Goal: Information Seeking & Learning: Learn about a topic

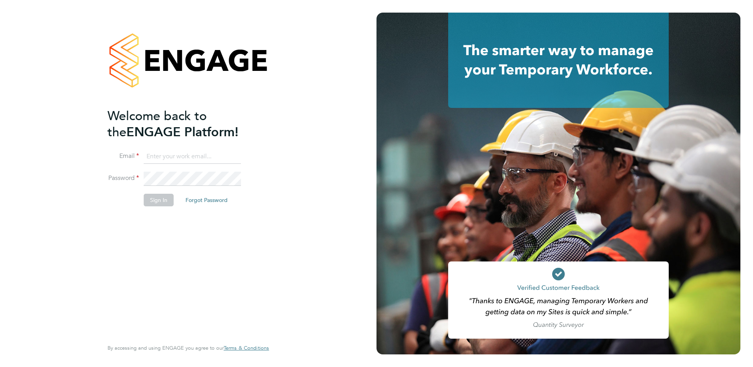
type input "ian.rist@ncclondon.ac.uk"
click at [166, 202] on button "Sign In" at bounding box center [159, 200] width 30 height 13
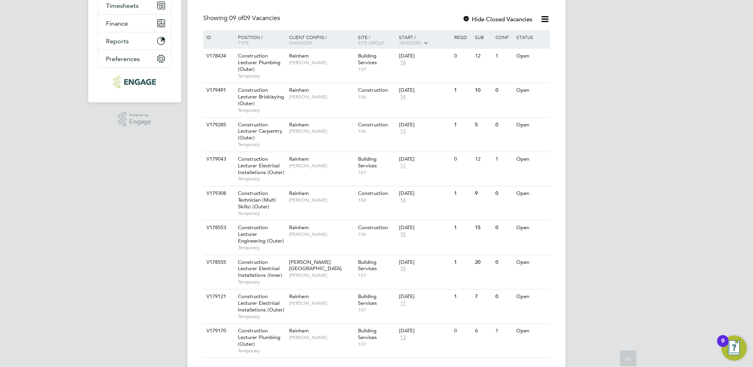
scroll to position [177, 0]
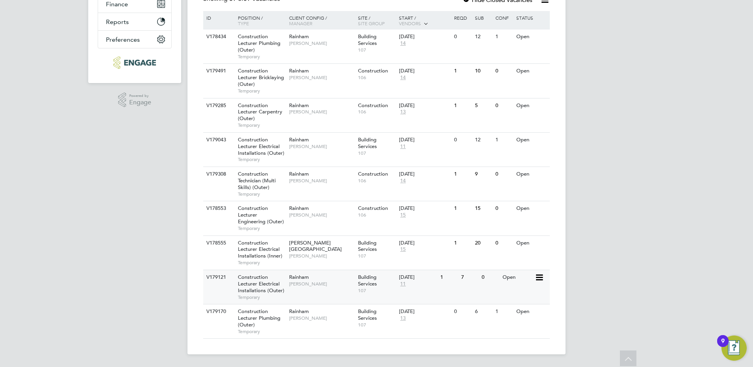
click at [295, 291] on div "V179121 Construction Lecturer Electrical Installations (Outer) Temporary Rainha…" at bounding box center [376, 287] width 346 height 34
click at [252, 145] on span "Construction Lecturer Electrical Installations (Outer)" at bounding box center [261, 146] width 46 height 20
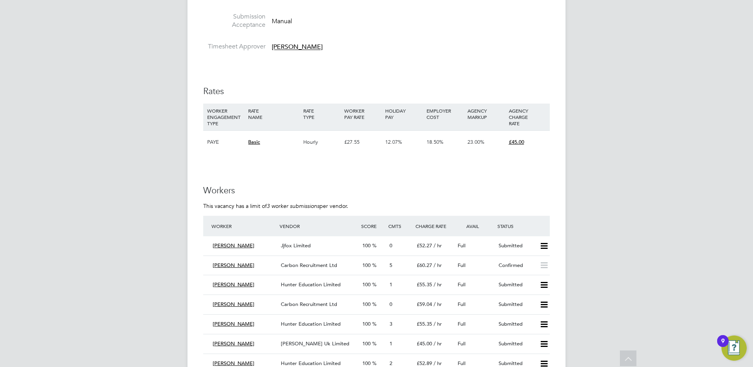
click at [286, 264] on span "Carbon Recruitment Ltd" at bounding box center [309, 265] width 56 height 7
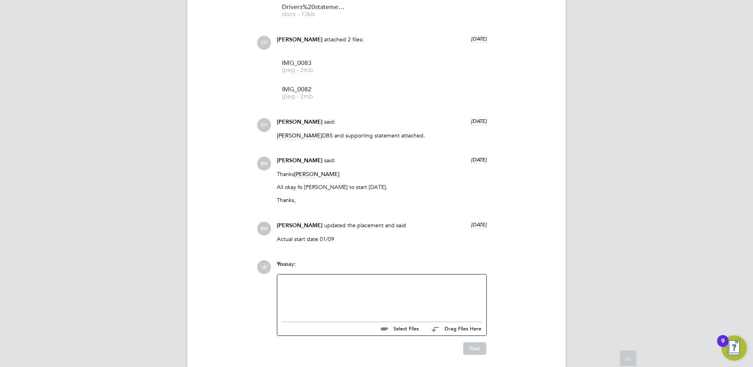
click at [306, 292] on div at bounding box center [382, 296] width 200 height 34
click at [478, 351] on button "Post" at bounding box center [474, 348] width 23 height 13
